Goal: Task Accomplishment & Management: Manage account settings

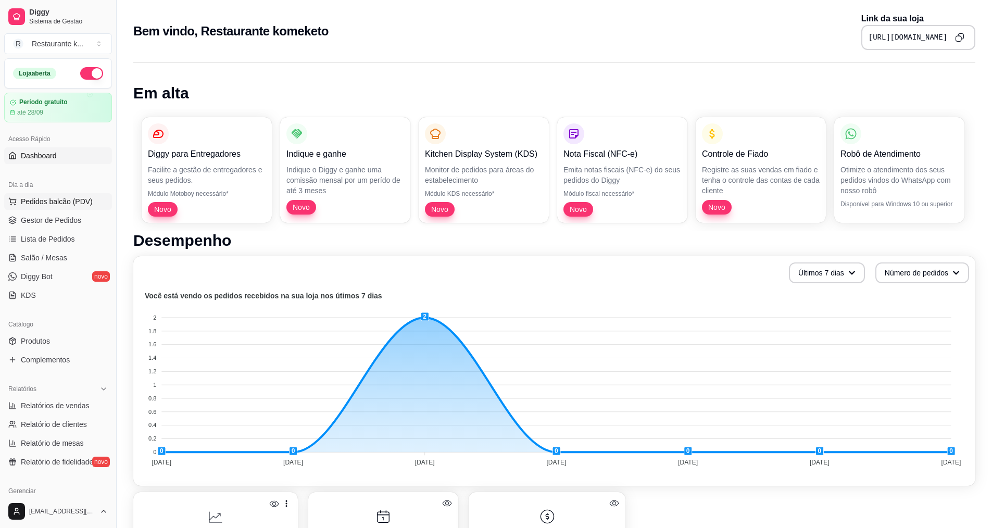
click at [69, 204] on span "Pedidos balcão (PDV)" at bounding box center [57, 201] width 72 height 10
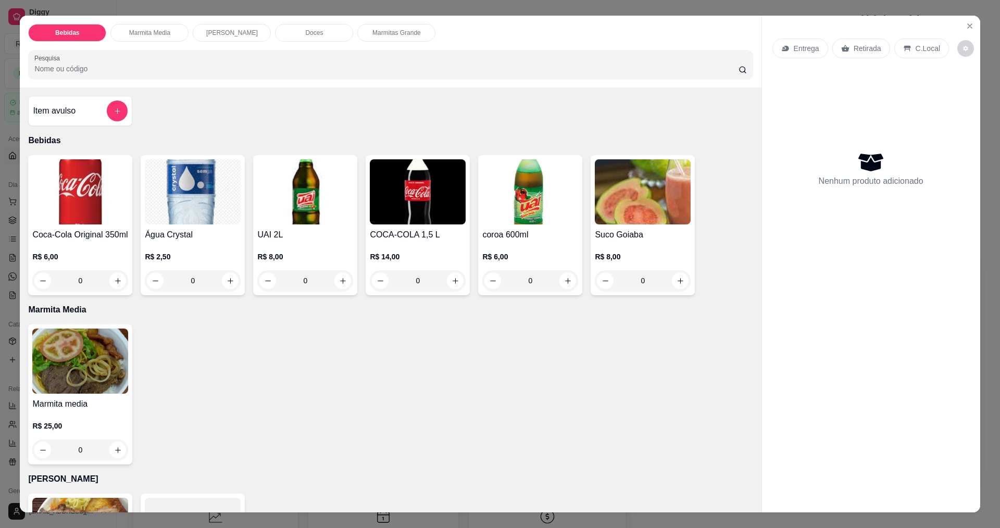
click at [111, 451] on div "0" at bounding box center [80, 449] width 96 height 21
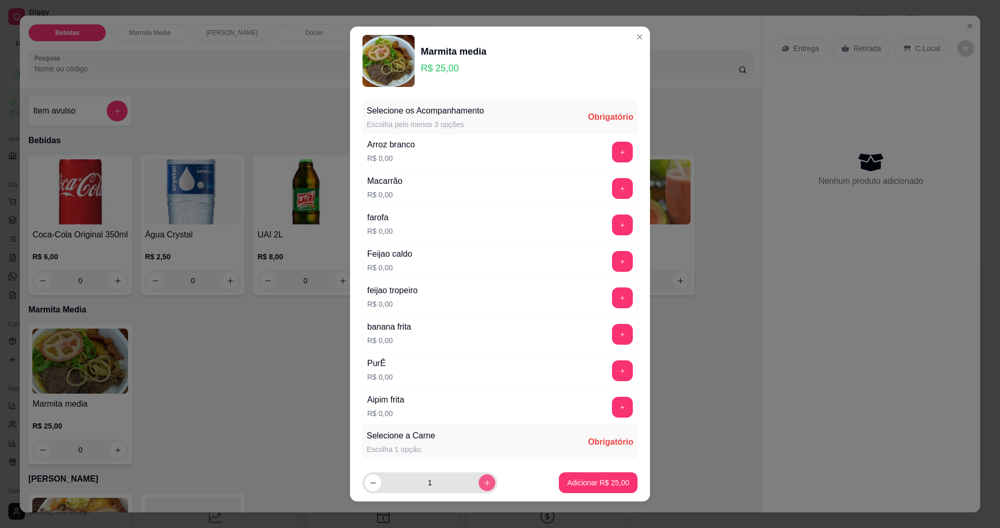
click at [478, 482] on button "increase-product-quantity" at bounding box center [486, 482] width 17 height 17
click at [483, 483] on icon "increase-product-quantity" at bounding box center [487, 483] width 8 height 8
type input "3"
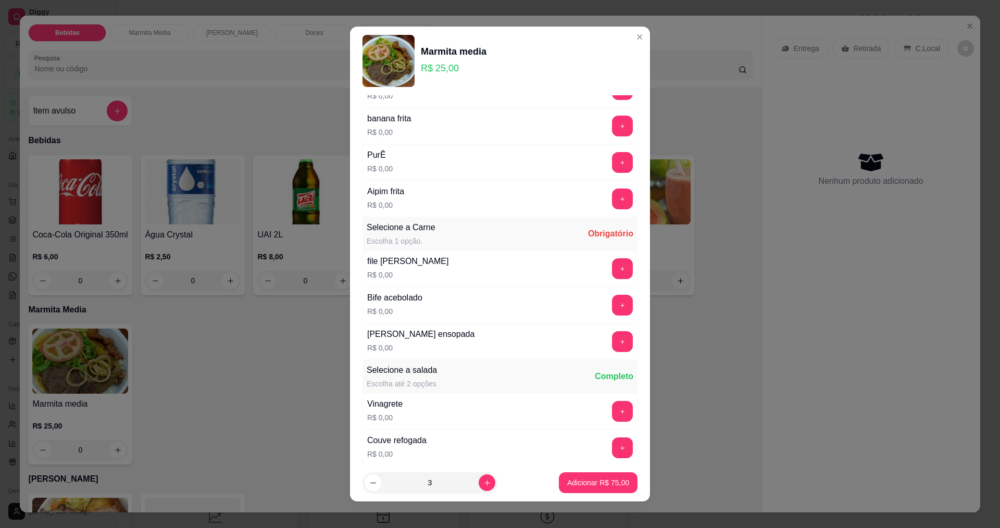
scroll to position [397, 0]
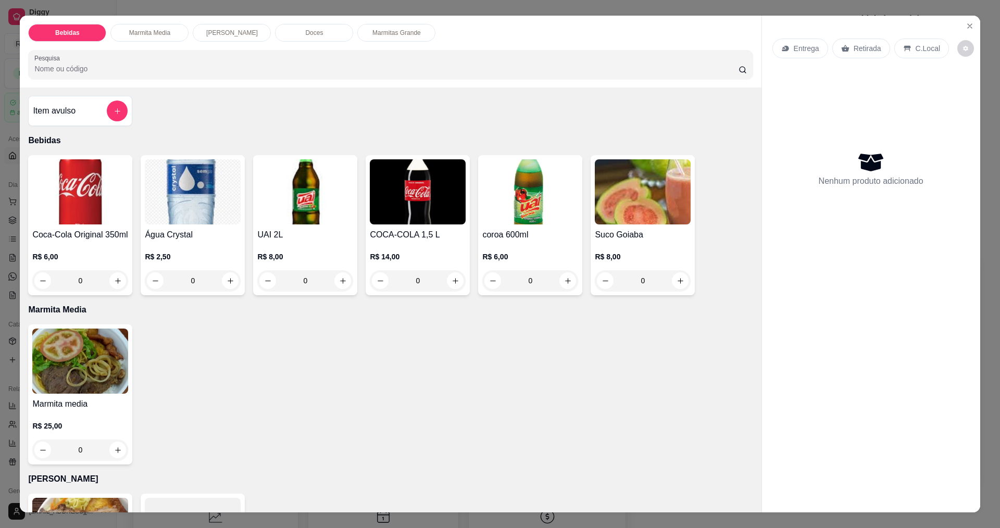
click at [413, 222] on img at bounding box center [418, 191] width 96 height 65
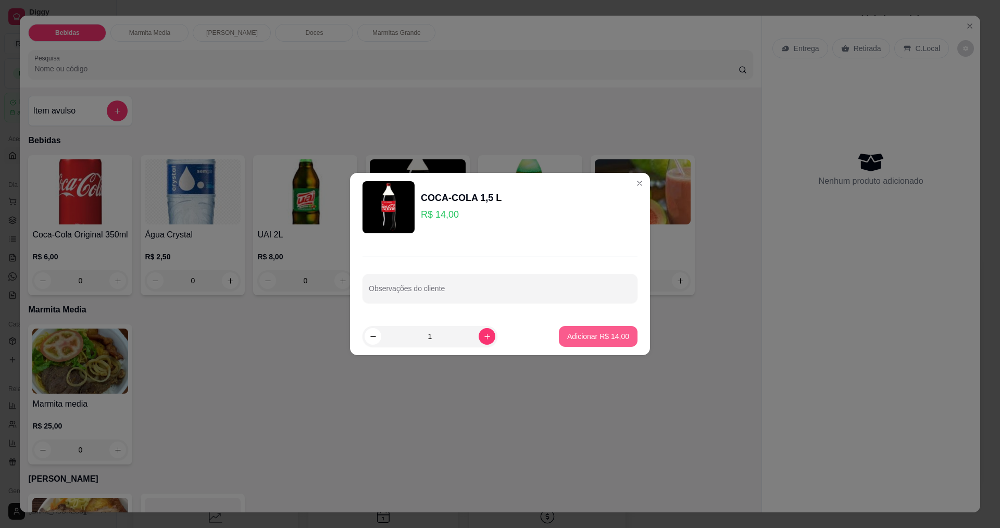
click at [585, 335] on p "Adicionar R$ 14,00" at bounding box center [598, 336] width 62 height 10
type input "1"
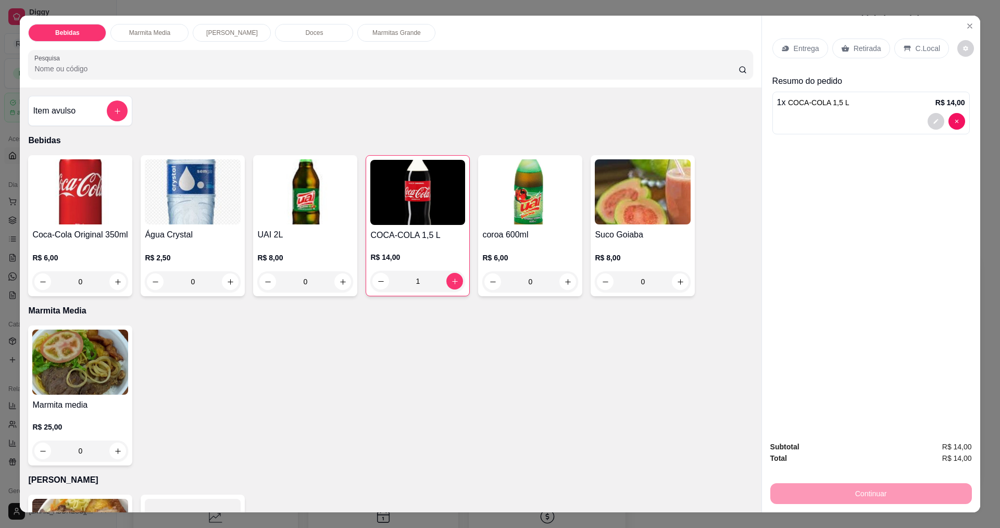
click at [99, 383] on img at bounding box center [80, 362] width 96 height 65
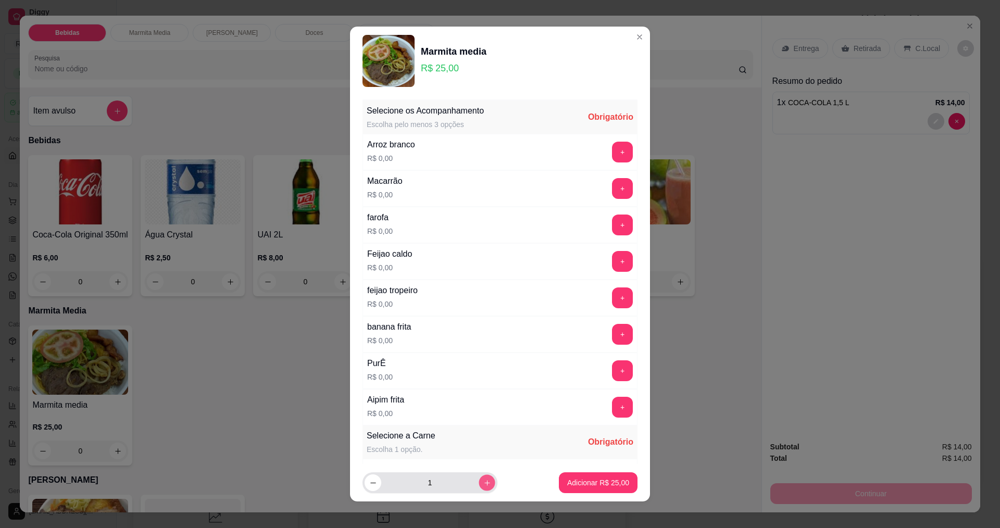
click at [483, 484] on icon "increase-product-quantity" at bounding box center [487, 483] width 8 height 8
click at [483, 483] on icon "increase-product-quantity" at bounding box center [487, 483] width 8 height 8
type input "3"
click at [612, 151] on button "+" at bounding box center [622, 152] width 20 height 20
click at [612, 188] on button "+" at bounding box center [622, 188] width 20 height 20
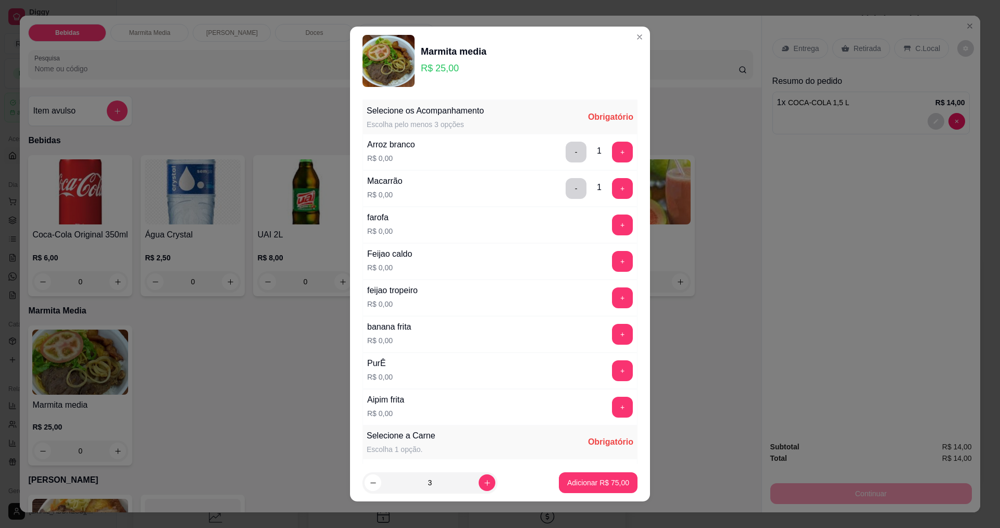
click at [601, 216] on div "farofa R$ 0,00 +" at bounding box center [499, 225] width 275 height 36
drag, startPoint x: 598, startPoint y: 238, endPoint x: 598, endPoint y: 248, distance: 9.9
click at [598, 240] on div "farofa R$ 0,00 +" at bounding box center [499, 225] width 275 height 36
click at [612, 268] on button "+" at bounding box center [622, 261] width 21 height 21
drag, startPoint x: 603, startPoint y: 246, endPoint x: 605, endPoint y: 240, distance: 6.6
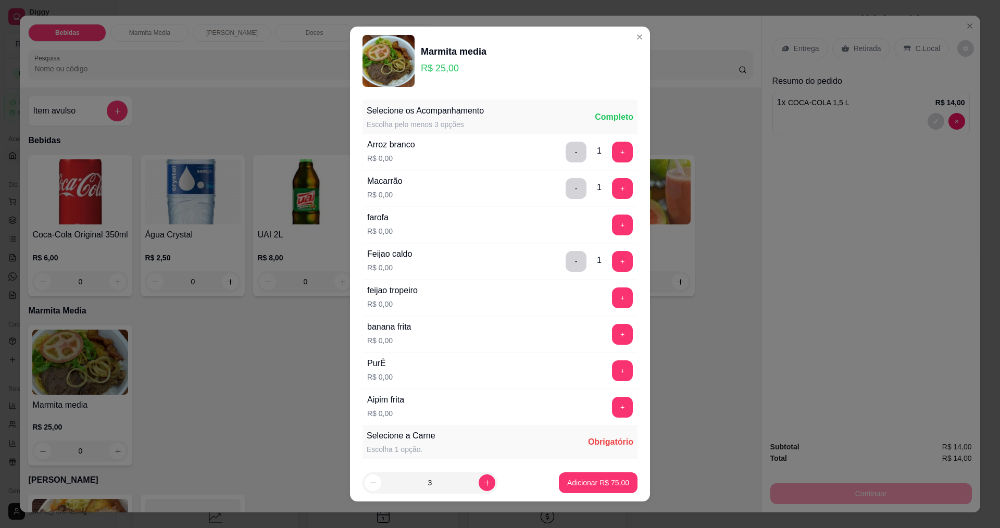
click at [604, 246] on div "Feijao caldo R$ 0,00 - 1 +" at bounding box center [499, 261] width 275 height 36
click at [612, 221] on button "+" at bounding box center [622, 225] width 21 height 21
drag, startPoint x: 598, startPoint y: 280, endPoint x: 601, endPoint y: 287, distance: 8.1
click at [601, 284] on div "feijao tropeiro R$ 0,00 +" at bounding box center [499, 298] width 275 height 36
click at [612, 300] on button "+" at bounding box center [622, 297] width 21 height 21
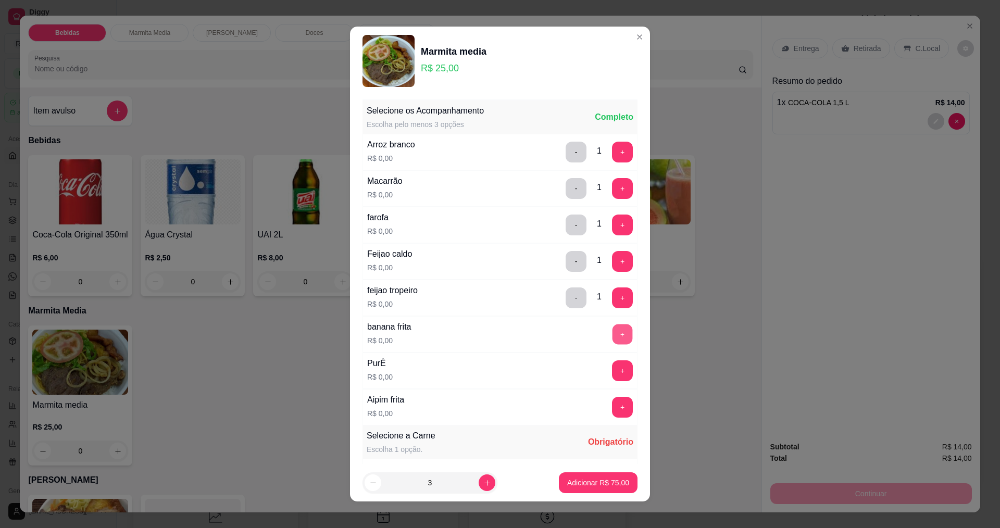
click at [612, 340] on button "+" at bounding box center [622, 334] width 20 height 20
click at [612, 367] on button "+" at bounding box center [622, 370] width 20 height 20
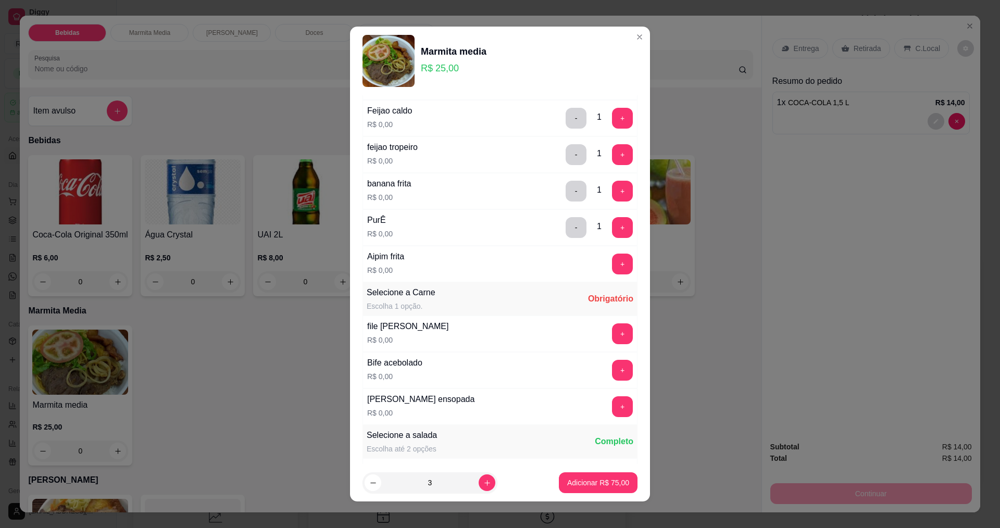
scroll to position [156, 0]
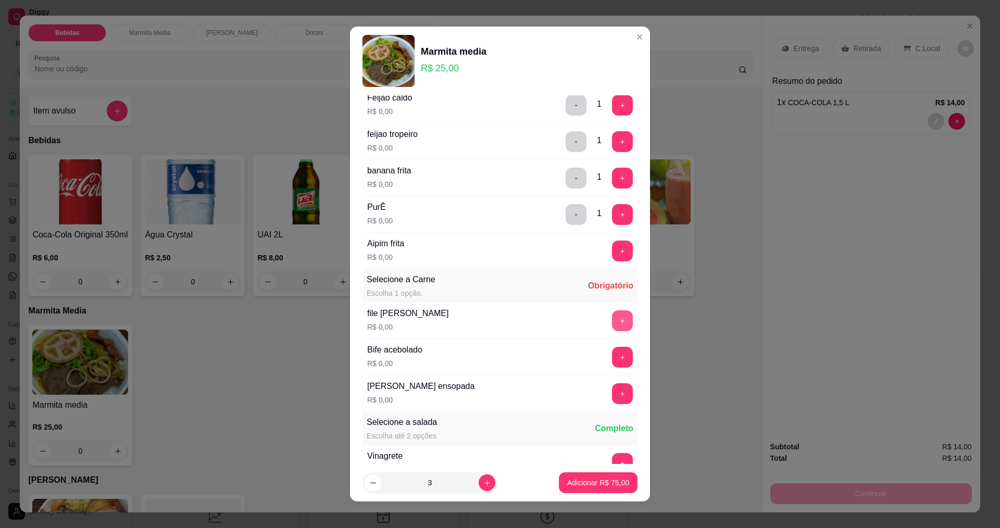
click at [612, 319] on button "+" at bounding box center [622, 320] width 21 height 21
click at [608, 359] on div "+" at bounding box center [622, 357] width 29 height 21
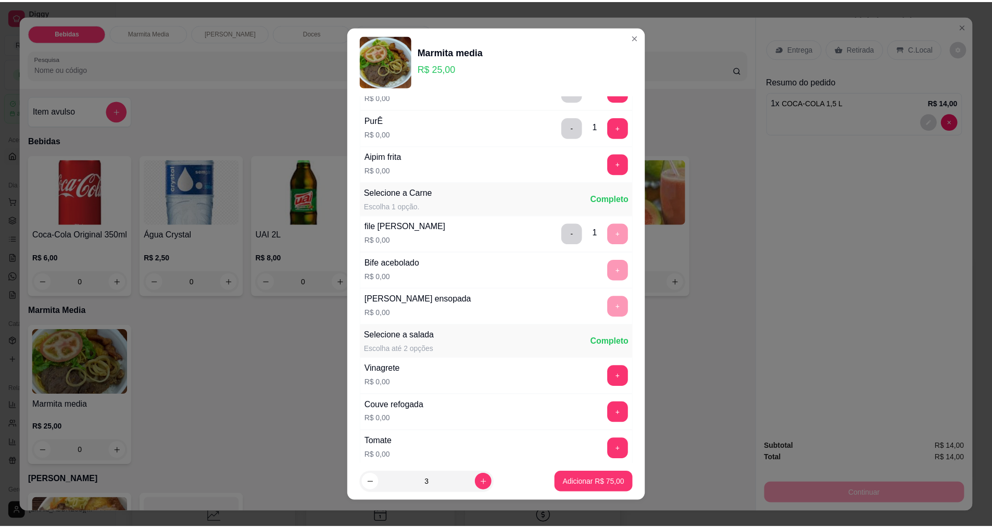
scroll to position [364, 0]
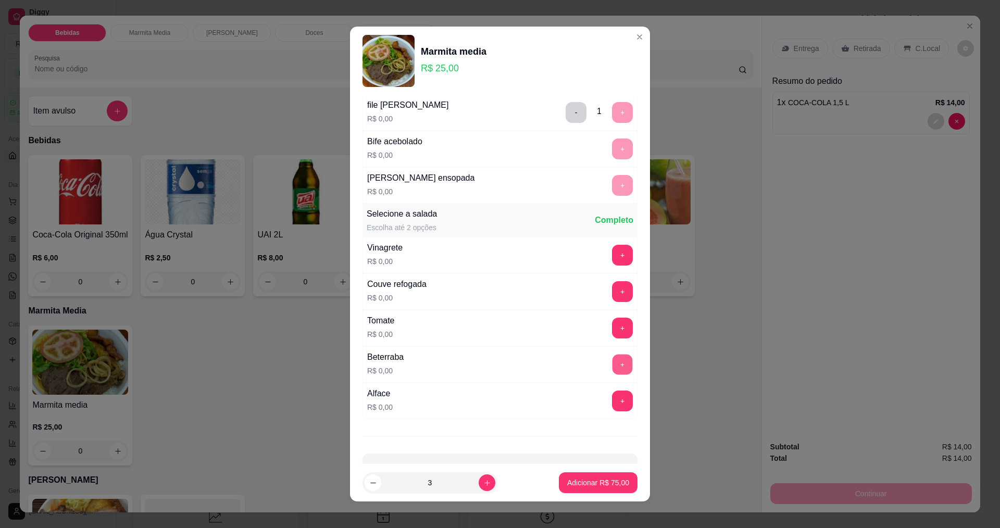
click at [612, 358] on button "+" at bounding box center [622, 364] width 20 height 20
click at [591, 488] on button "Adicionar R$ 75,00" at bounding box center [598, 482] width 79 height 21
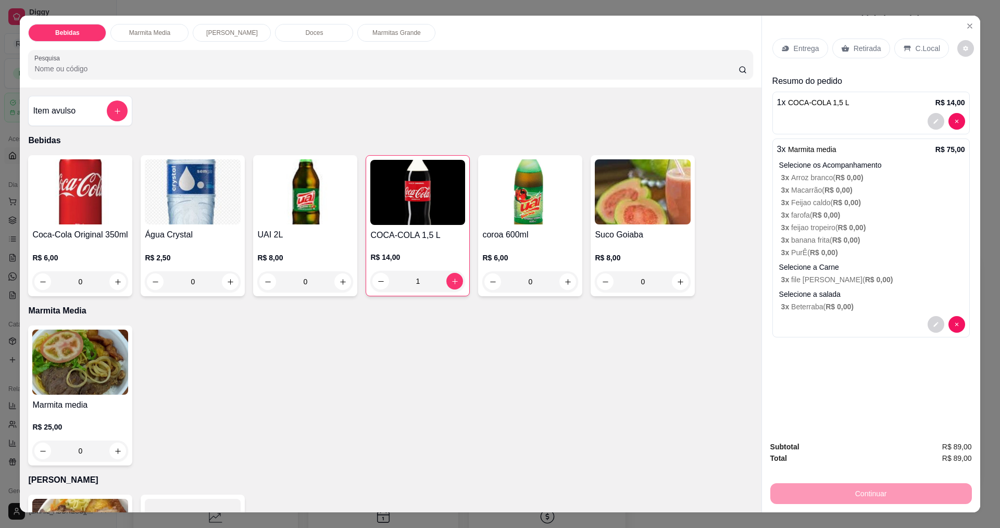
click at [853, 49] on p "Retirada" at bounding box center [867, 48] width 28 height 10
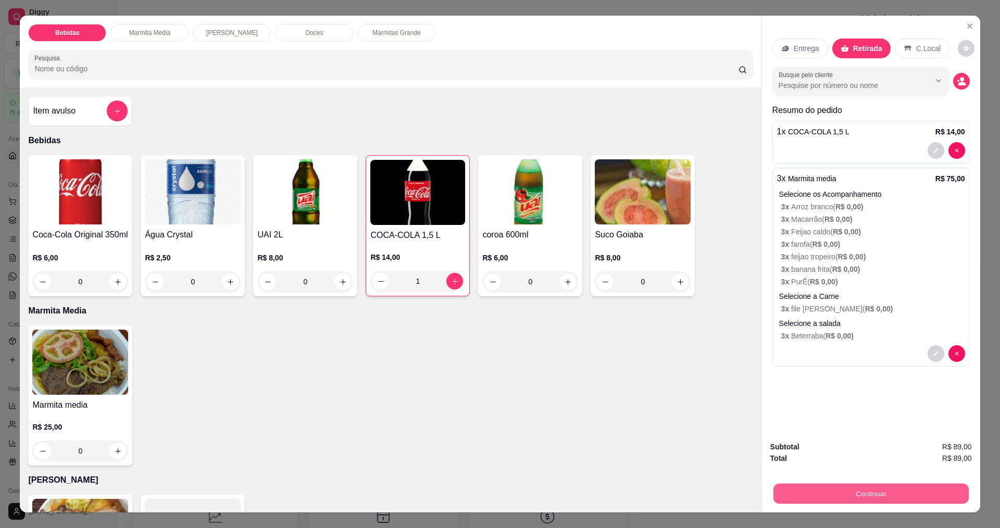
click at [864, 493] on button "Continuar" at bounding box center [870, 493] width 195 height 20
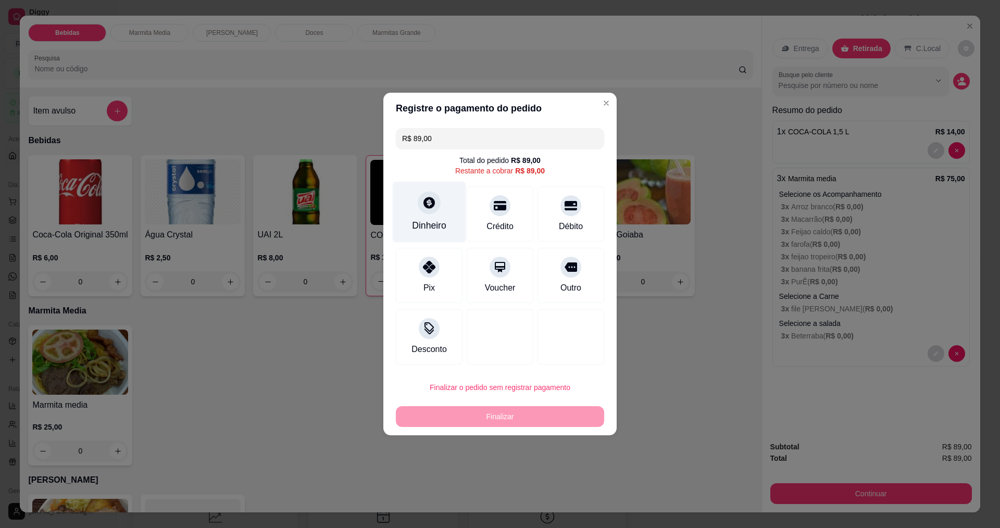
click at [428, 209] on icon at bounding box center [429, 203] width 14 height 14
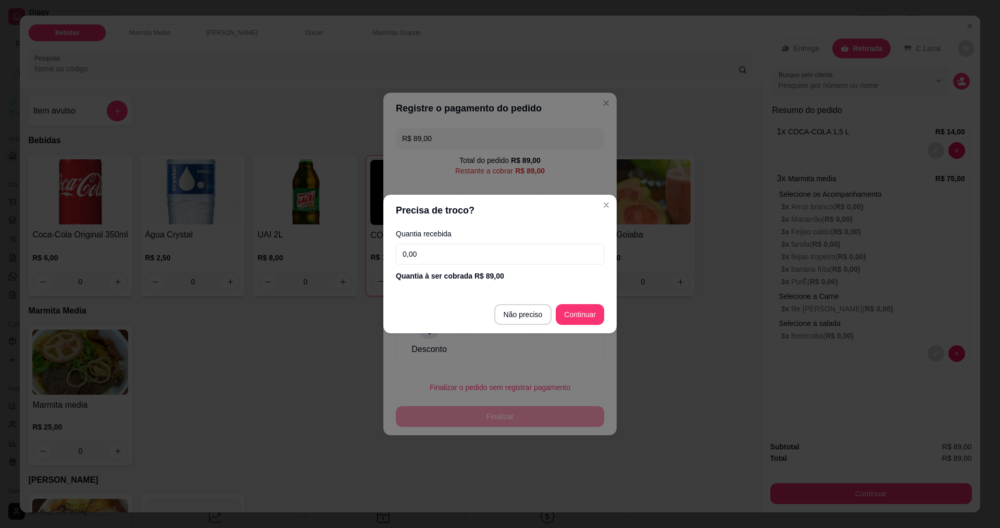
click at [456, 264] on div "Quantia recebida 0,00 Quantia à ser cobrada R$ 89,00" at bounding box center [499, 255] width 233 height 59
click at [406, 259] on input "0,00" at bounding box center [500, 254] width 208 height 21
type input "89,00"
type input "R$ 0,00"
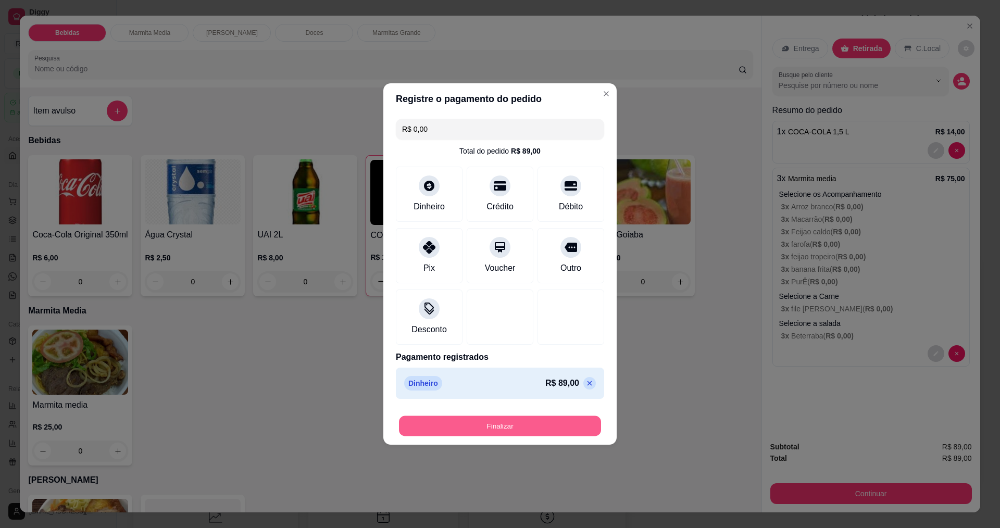
click at [477, 426] on button "Finalizar" at bounding box center [500, 426] width 202 height 20
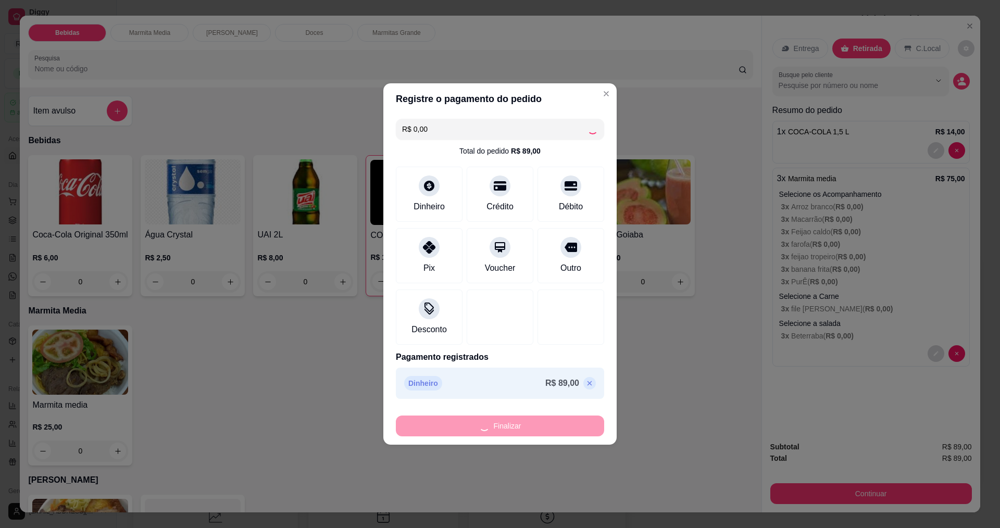
type input "0"
type input "-R$ 89,00"
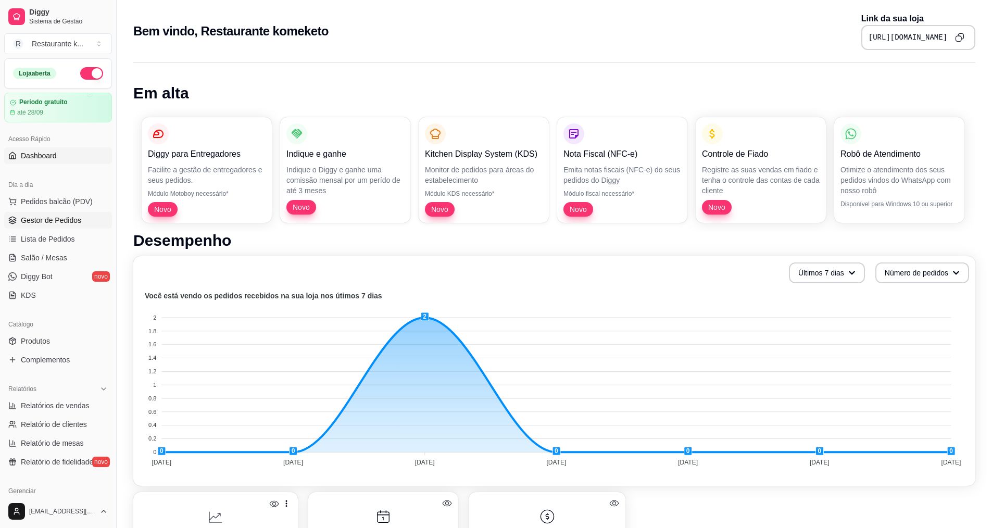
click at [73, 222] on span "Gestor de Pedidos" at bounding box center [51, 220] width 60 height 10
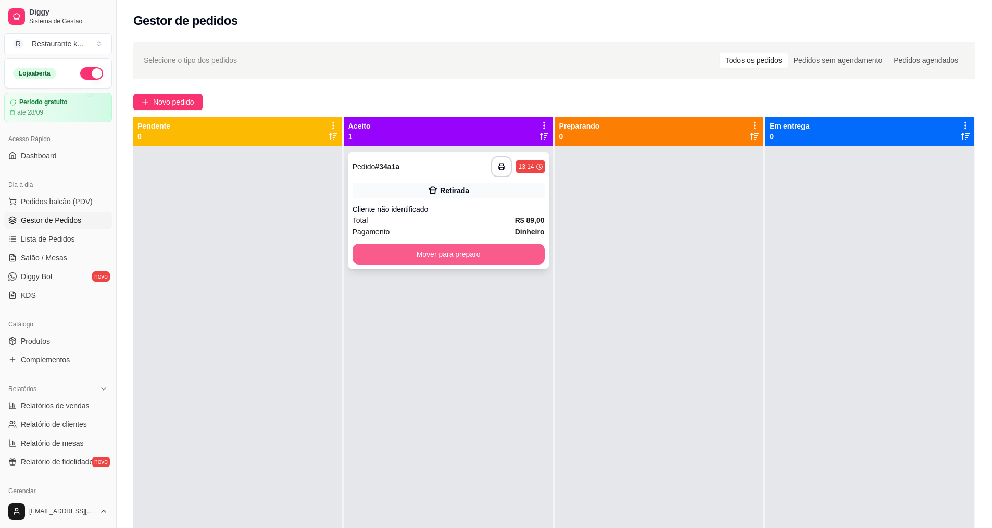
click at [442, 255] on button "Mover para preparo" at bounding box center [448, 254] width 192 height 21
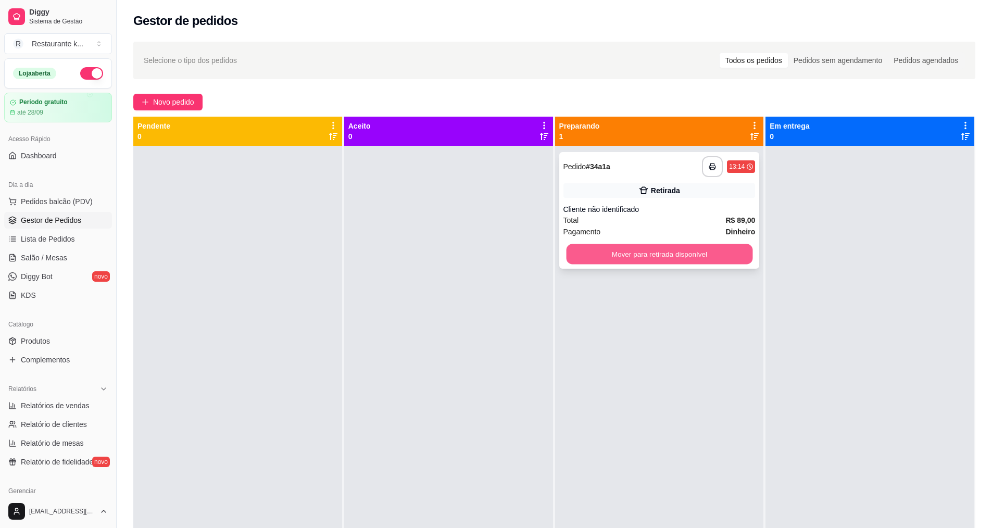
click at [681, 256] on button "Mover para retirada disponível" at bounding box center [659, 254] width 186 height 20
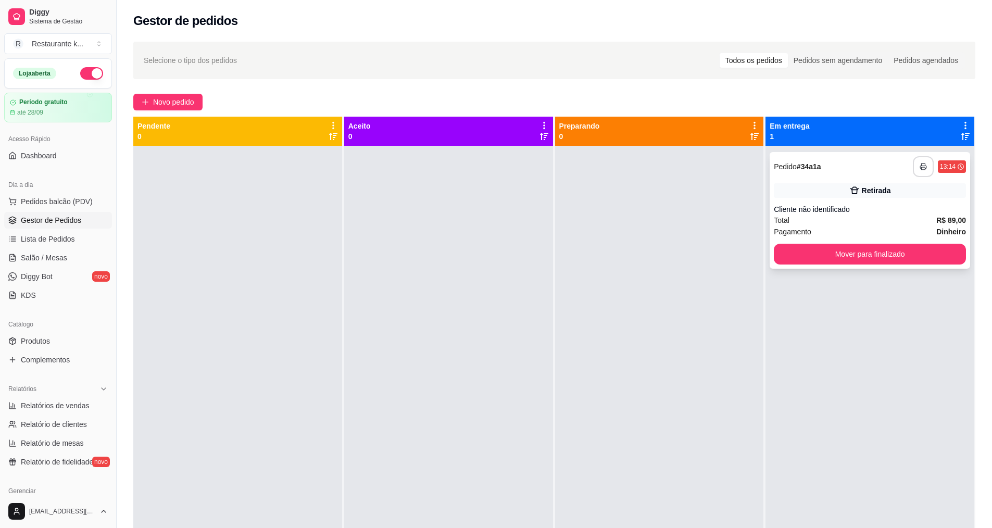
click at [919, 164] on icon "button" at bounding box center [922, 166] width 7 height 7
click at [919, 170] on button "button" at bounding box center [923, 166] width 21 height 21
click at [839, 254] on button "Mover para finalizado" at bounding box center [870, 254] width 186 height 20
